Goal: Find contact information: Find contact information

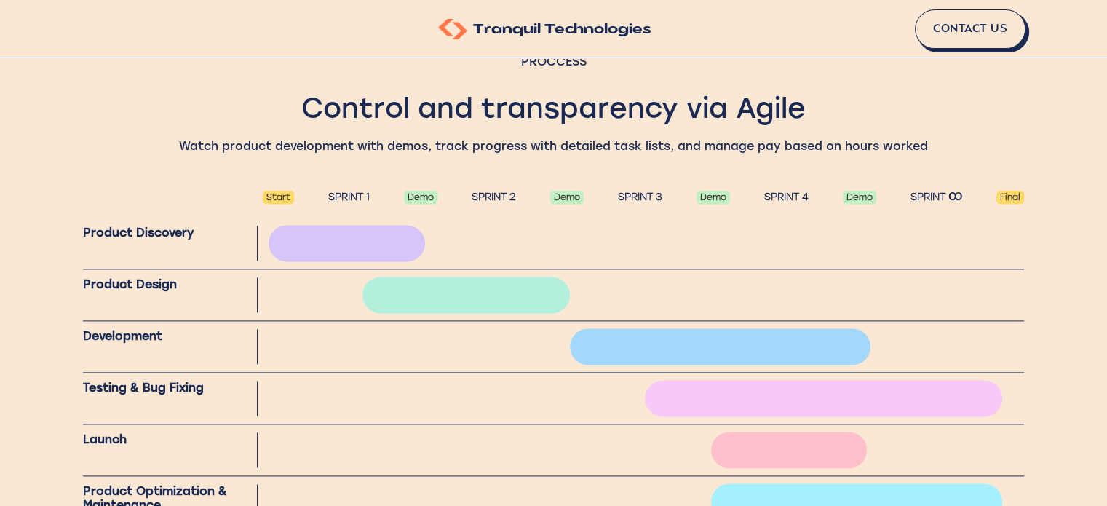
scroll to position [1922, 0]
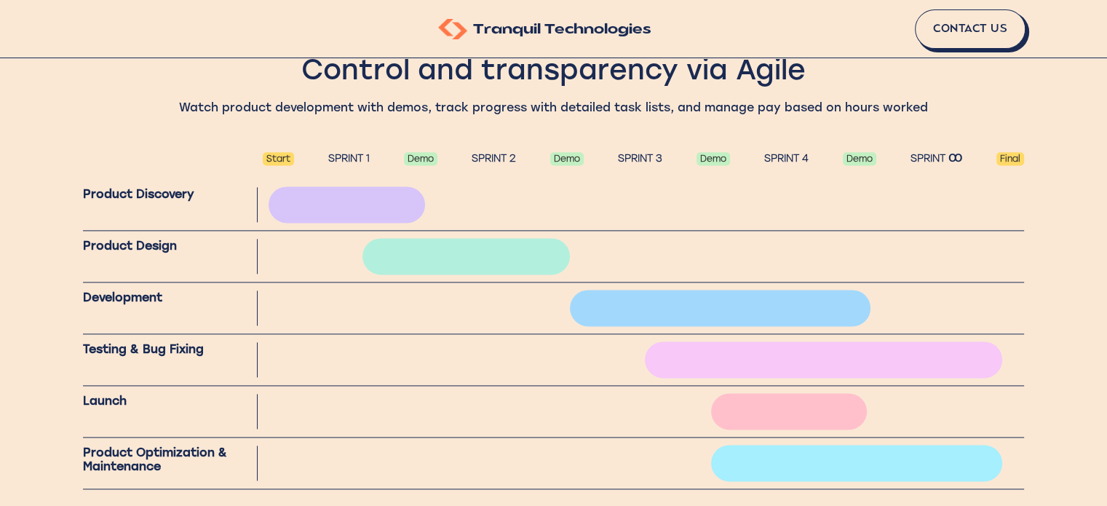
click at [803, 353] on div at bounding box center [823, 359] width 357 height 36
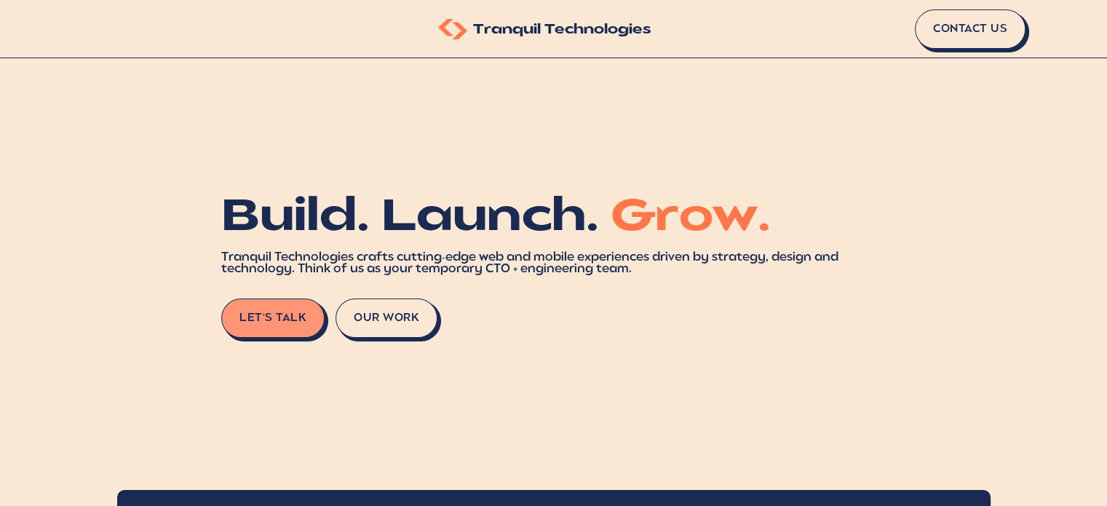
scroll to position [0, 0]
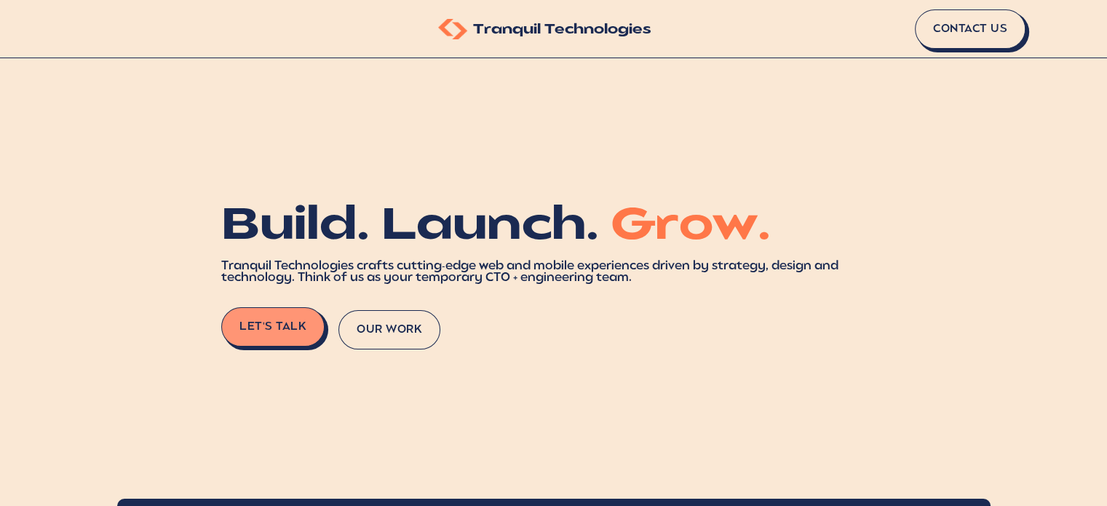
click at [380, 322] on button "Our Work" at bounding box center [389, 329] width 102 height 39
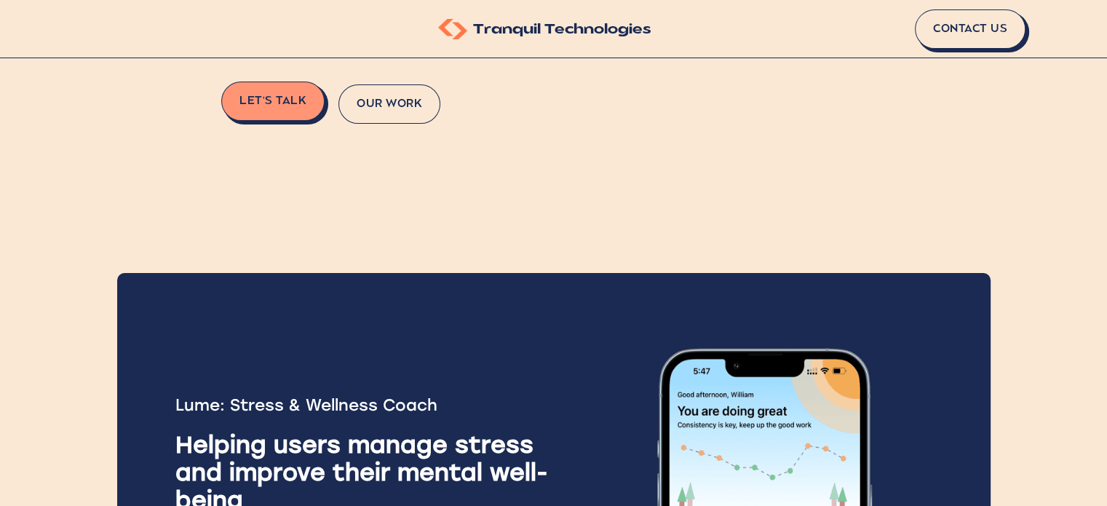
scroll to position [425, 0]
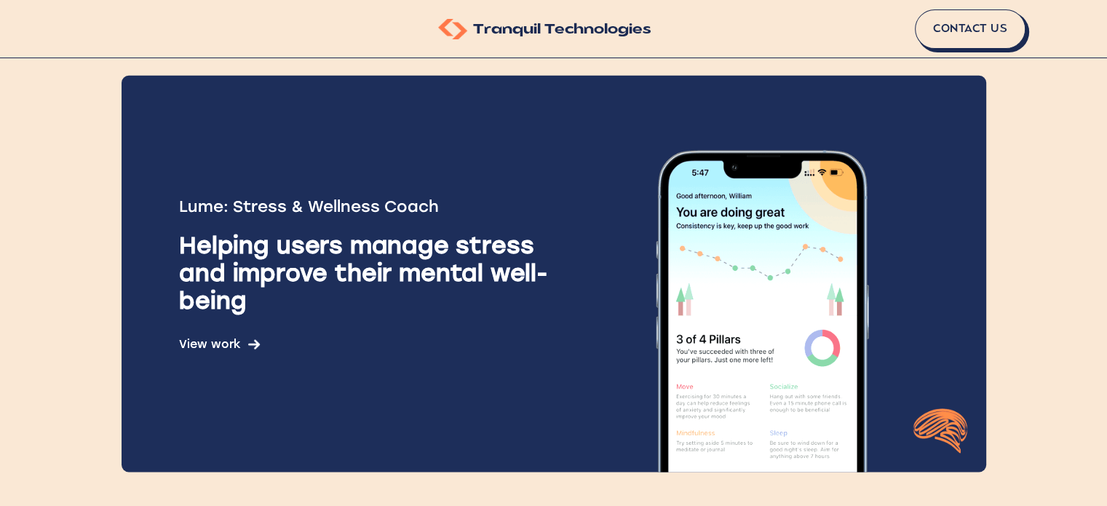
click at [202, 352] on div "Lume: Stress & Wellness Coach Helping users manage stress and improve their men…" at bounding box center [554, 273] width 865 height 397
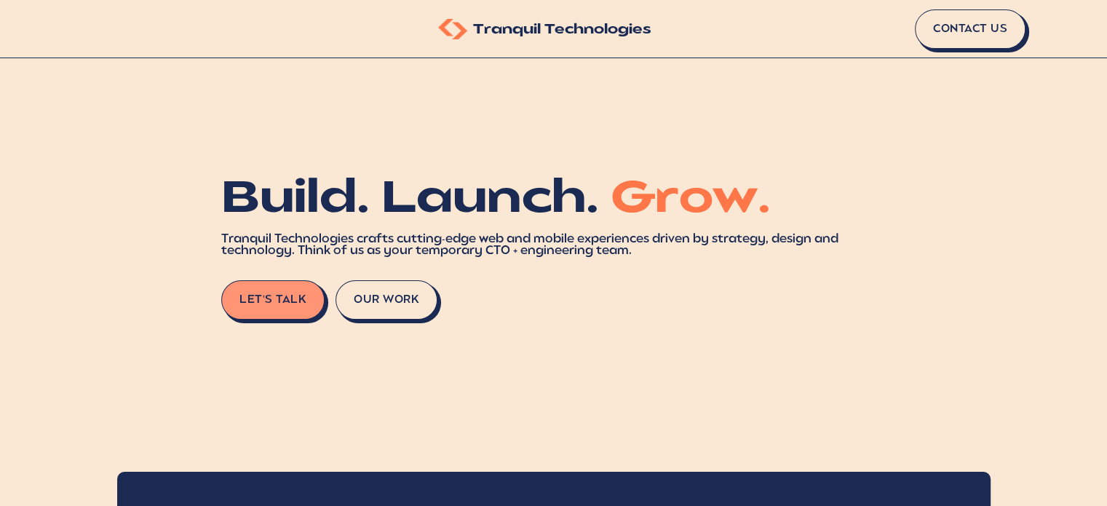
scroll to position [17, 0]
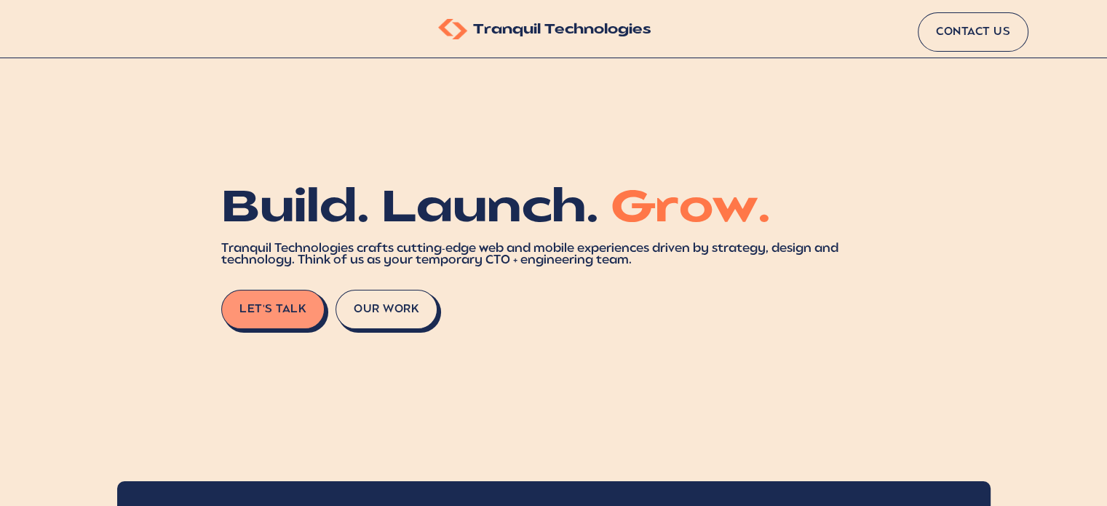
click at [955, 42] on link "Contact Us" at bounding box center [973, 31] width 111 height 39
click at [273, 296] on link "Let's Talk" at bounding box center [275, 312] width 103 height 39
click at [392, 318] on button "Our Work" at bounding box center [389, 312] width 102 height 39
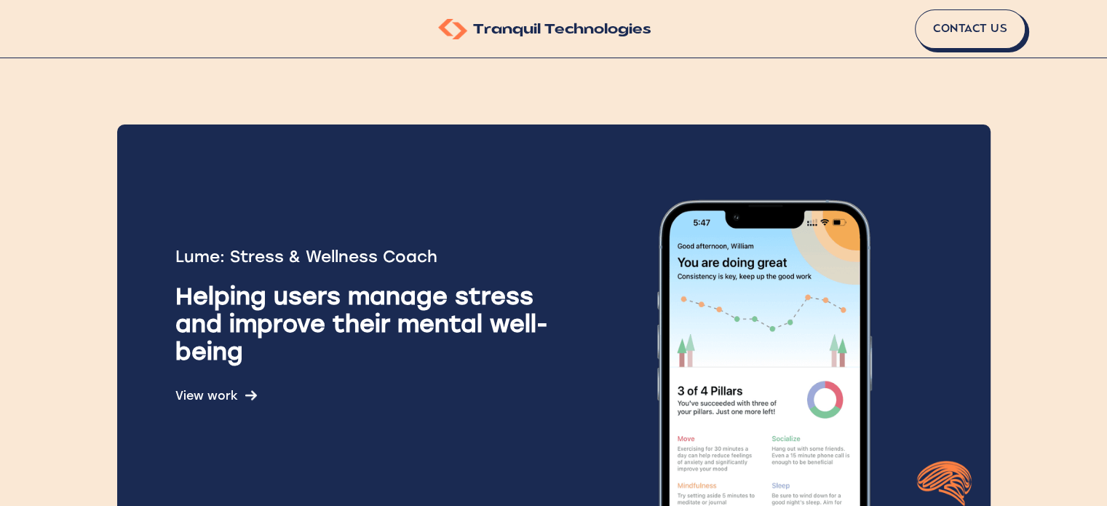
scroll to position [425, 0]
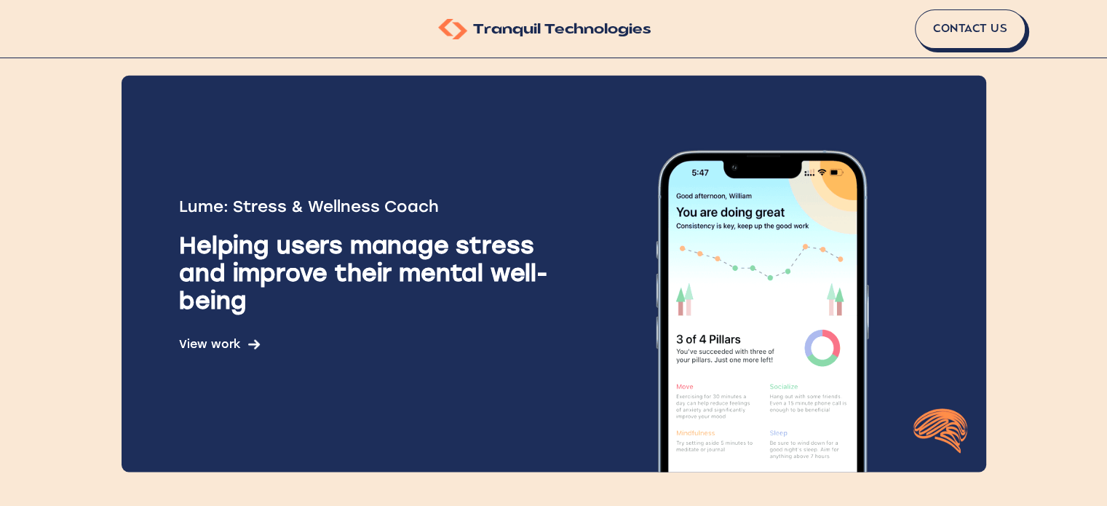
click at [317, 389] on div "Lume: Stress & Wellness Coach Helping users manage stress and improve their men…" at bounding box center [554, 273] width 865 height 397
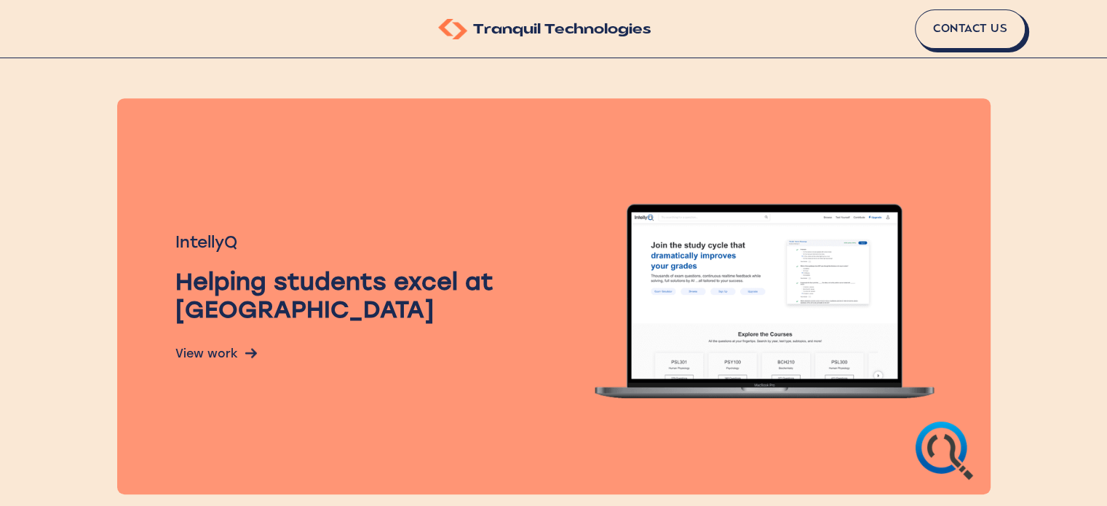
scroll to position [862, 0]
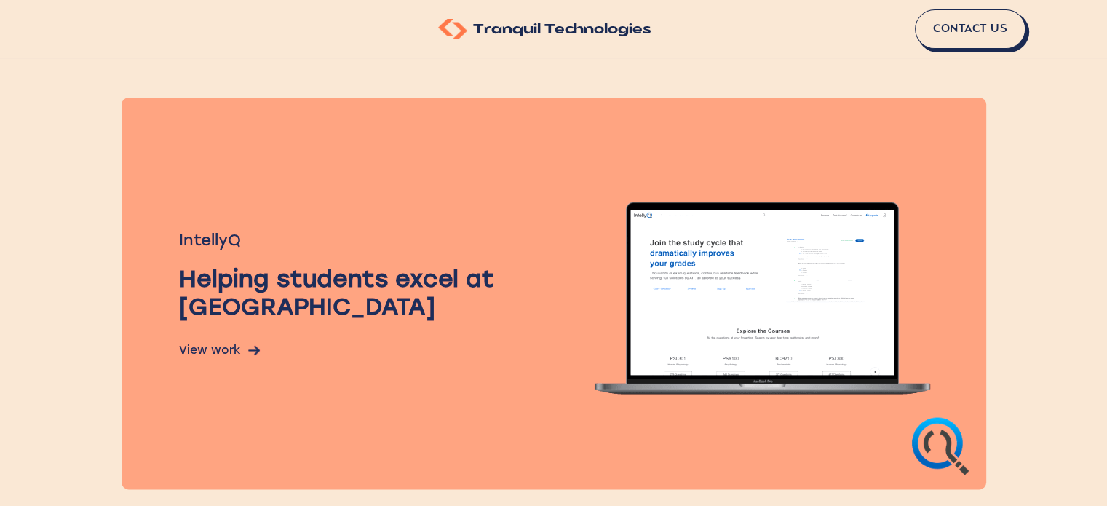
click at [210, 344] on div "View work" at bounding box center [219, 350] width 81 height 14
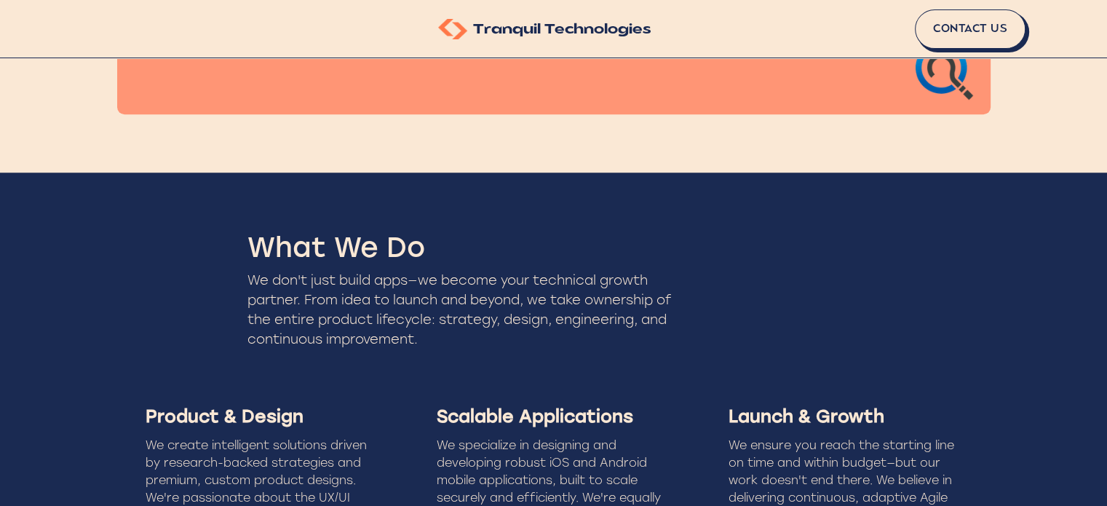
scroll to position [1240, 0]
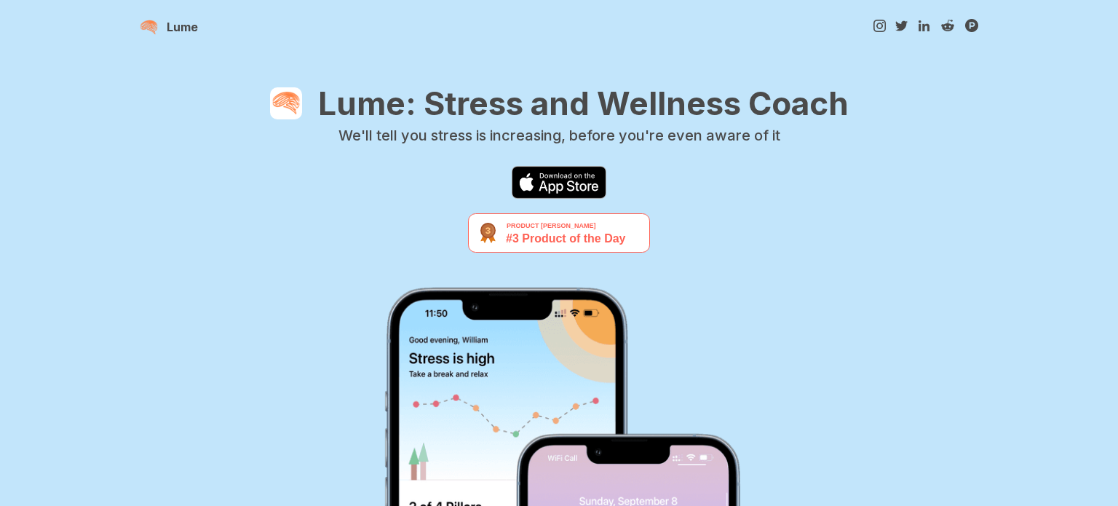
click at [297, 307] on div at bounding box center [559, 416] width 838 height 473
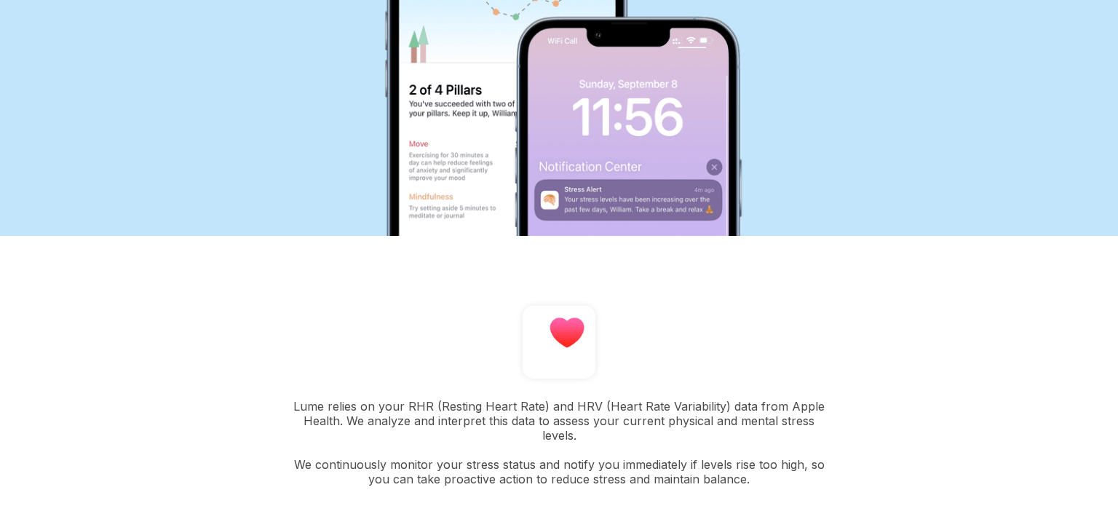
scroll to position [335, 0]
